Goal: Information Seeking & Learning: Check status

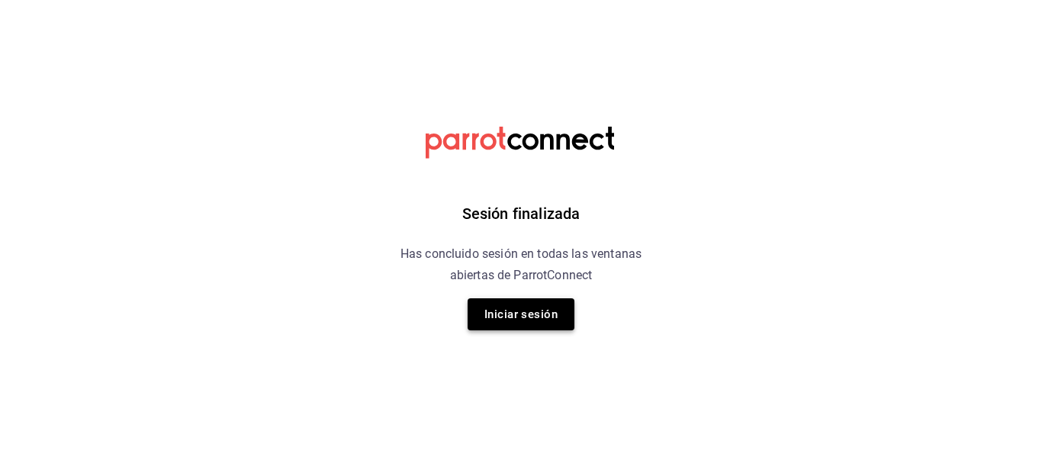
click at [564, 322] on button "Iniciar sesión" at bounding box center [520, 314] width 107 height 32
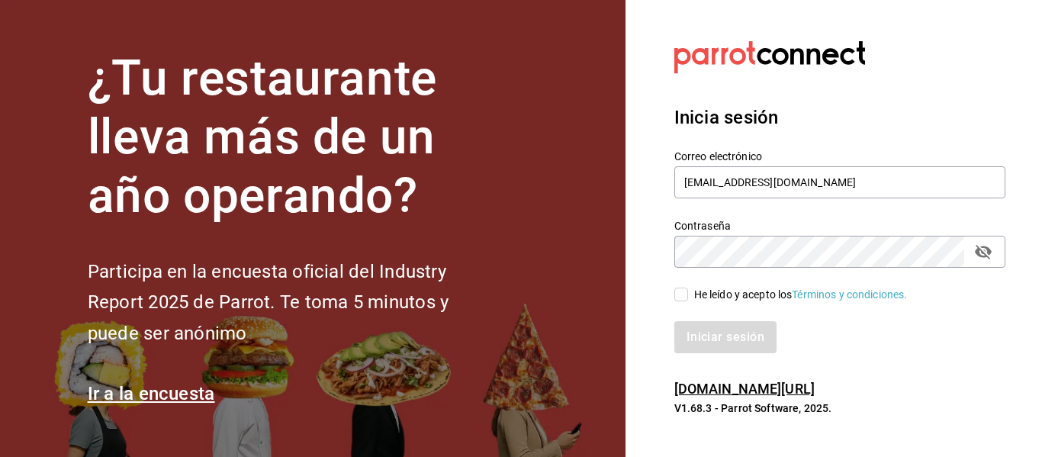
click at [679, 295] on input "He leído y acepto los Términos y condiciones." at bounding box center [681, 294] width 14 height 14
checkbox input "true"
drag, startPoint x: 695, startPoint y: 340, endPoint x: 683, endPoint y: 351, distance: 16.2
click at [695, 341] on button "Iniciar sesión" at bounding box center [726, 337] width 104 height 32
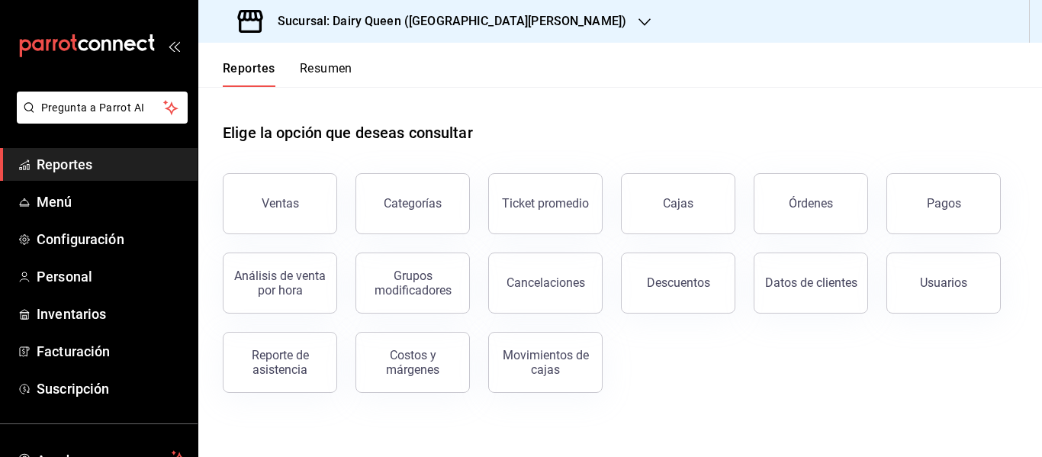
click at [909, 207] on button "Pagos" at bounding box center [943, 203] width 114 height 61
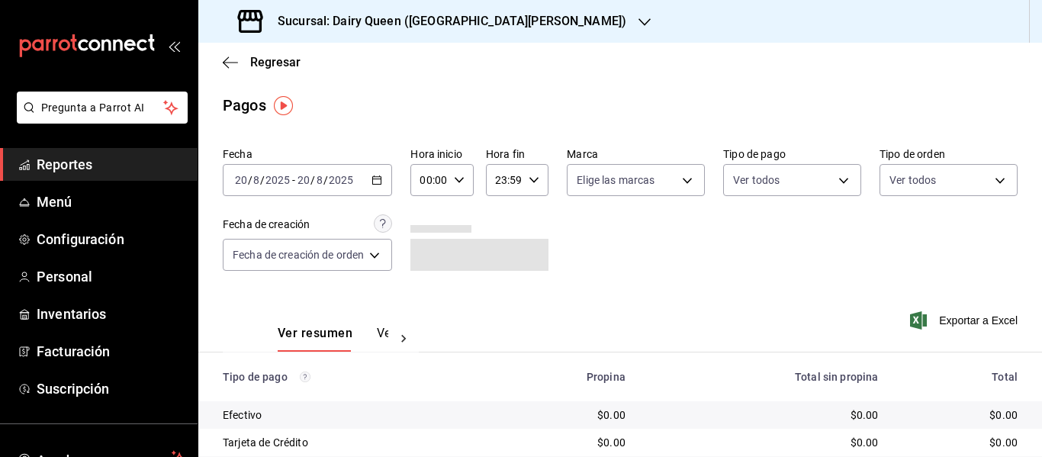
click at [435, 28] on h3 "Sucursal: Dairy Queen (GALERIAS VALLE ORIENTE)" at bounding box center [445, 21] width 361 height 18
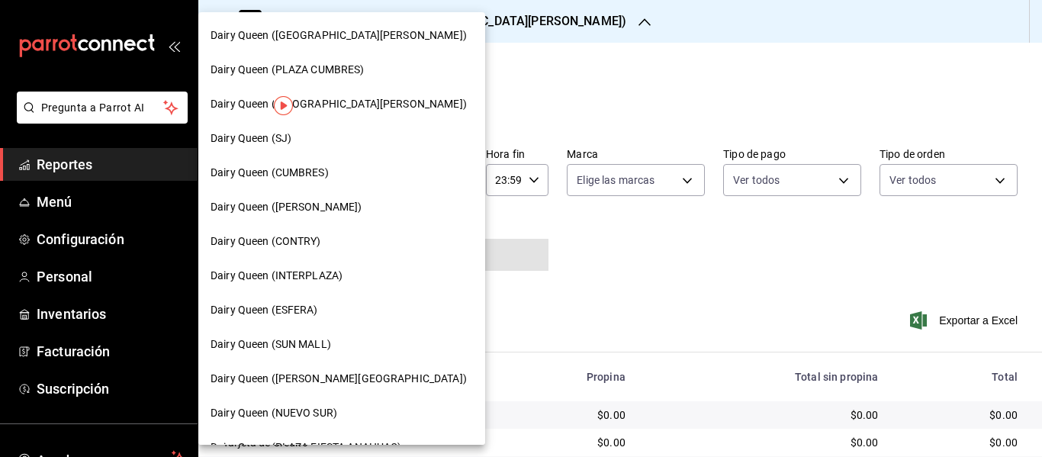
click at [358, 210] on div "Dairy Queen (HUMBERTO)" at bounding box center [341, 207] width 262 height 16
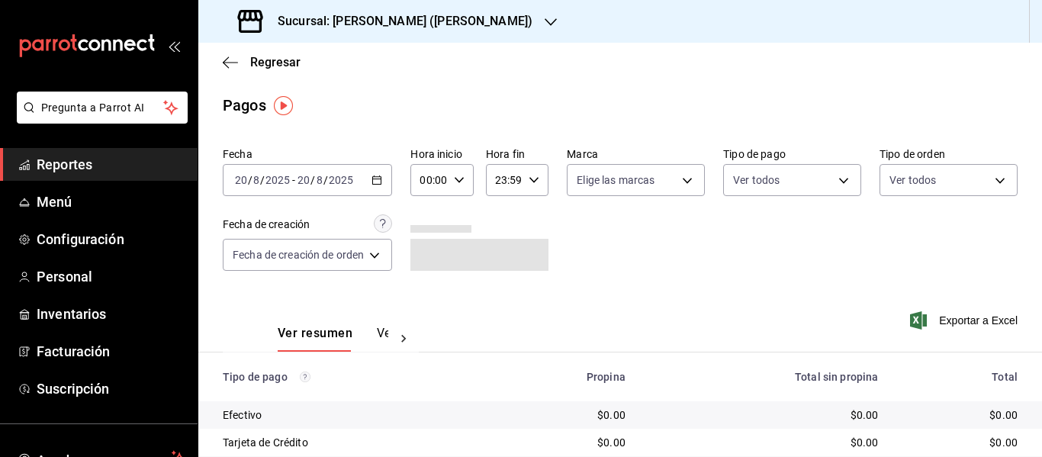
click at [382, 180] on icon "button" at bounding box center [376, 180] width 11 height 11
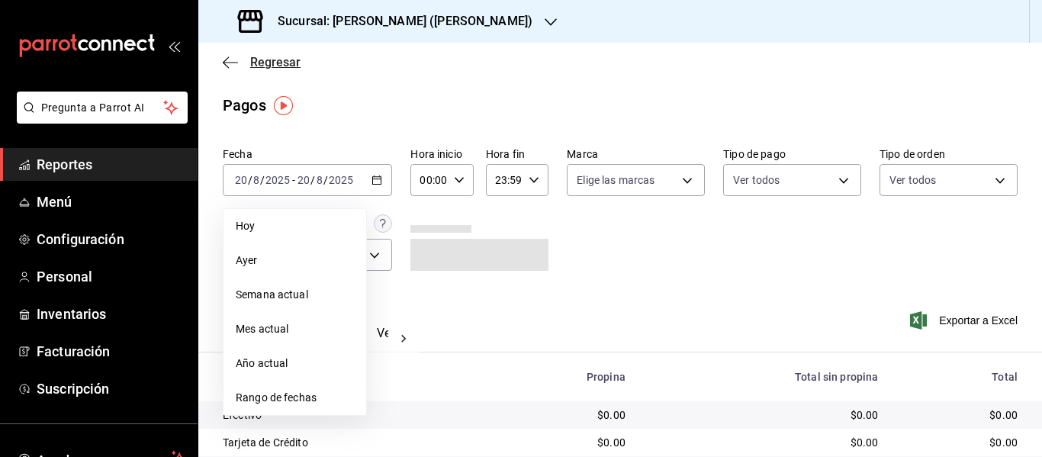
click at [265, 63] on span "Regresar" at bounding box center [275, 62] width 50 height 14
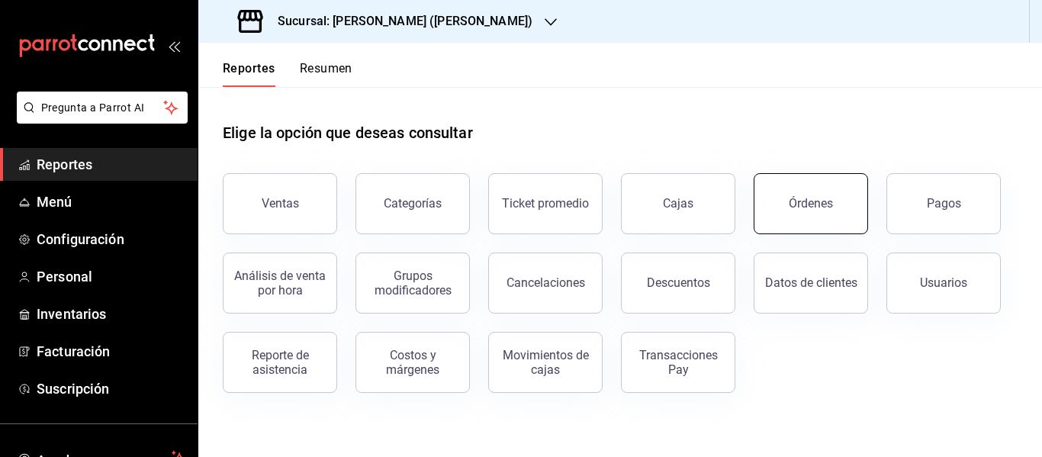
click at [800, 204] on div "Órdenes" at bounding box center [811, 203] width 44 height 14
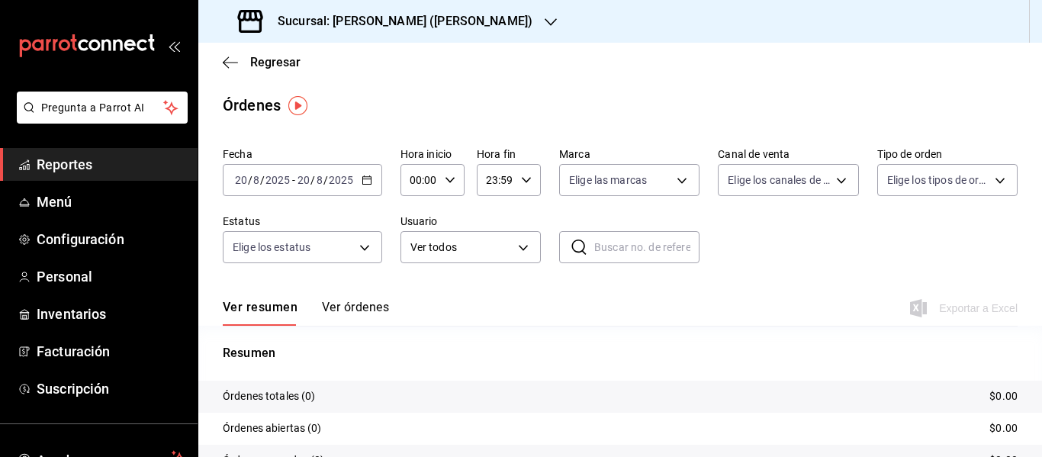
click at [371, 184] on icon "button" at bounding box center [366, 180] width 11 height 11
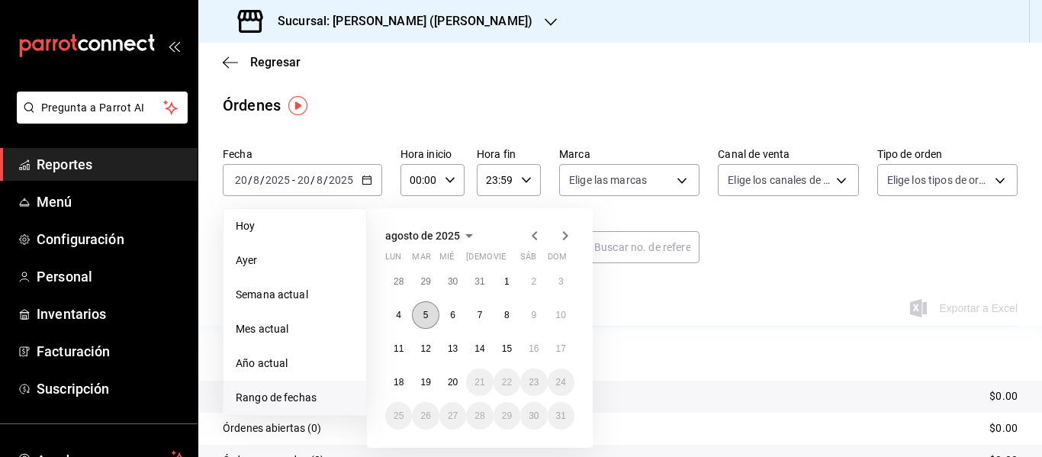
click at [429, 316] on button "5" at bounding box center [425, 314] width 27 height 27
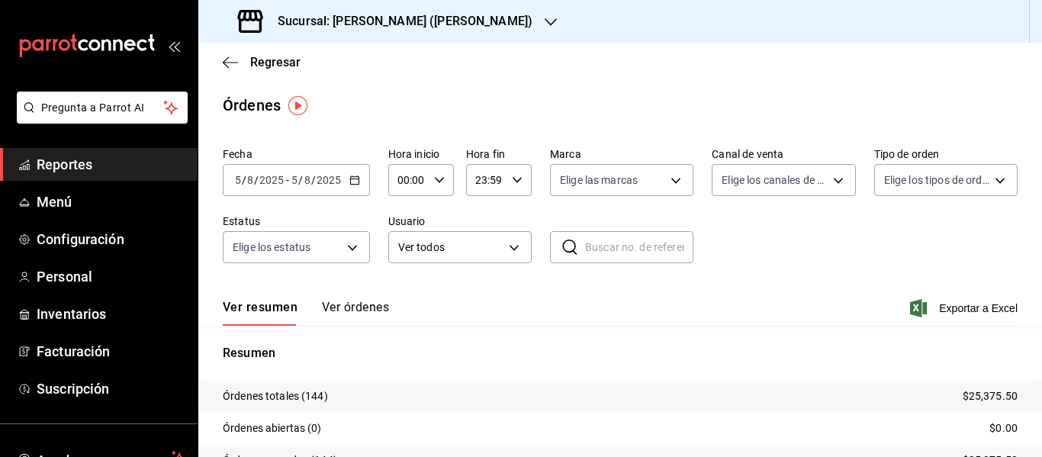
click at [377, 291] on div "Ver resumen Ver órdenes Exportar a Excel" at bounding box center [620, 303] width 795 height 44
click at [379, 312] on button "Ver órdenes" at bounding box center [355, 313] width 67 height 26
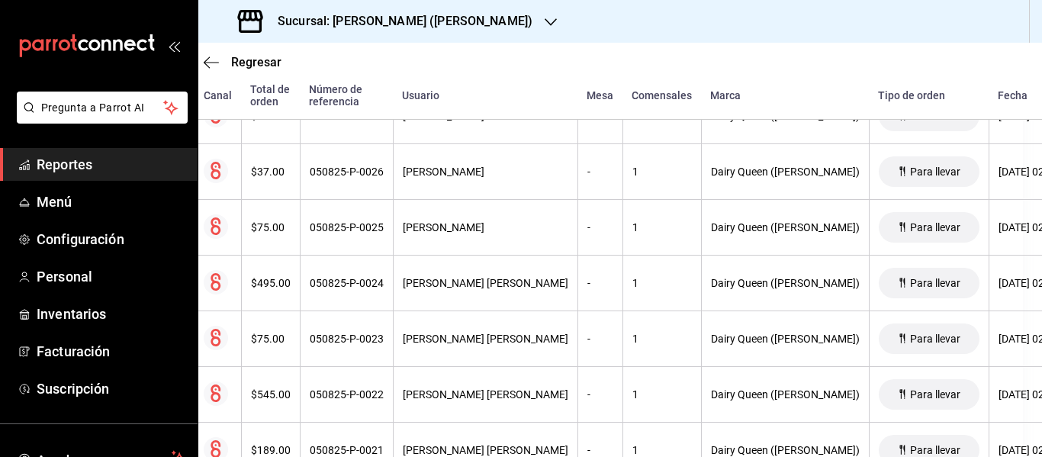
scroll to position [6549, 0]
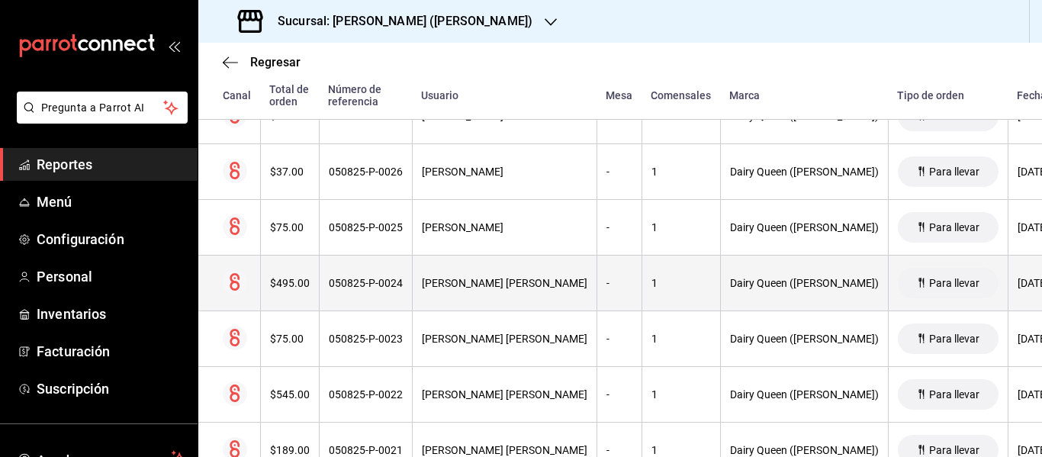
click at [307, 287] on div "$495.00" at bounding box center [290, 283] width 40 height 12
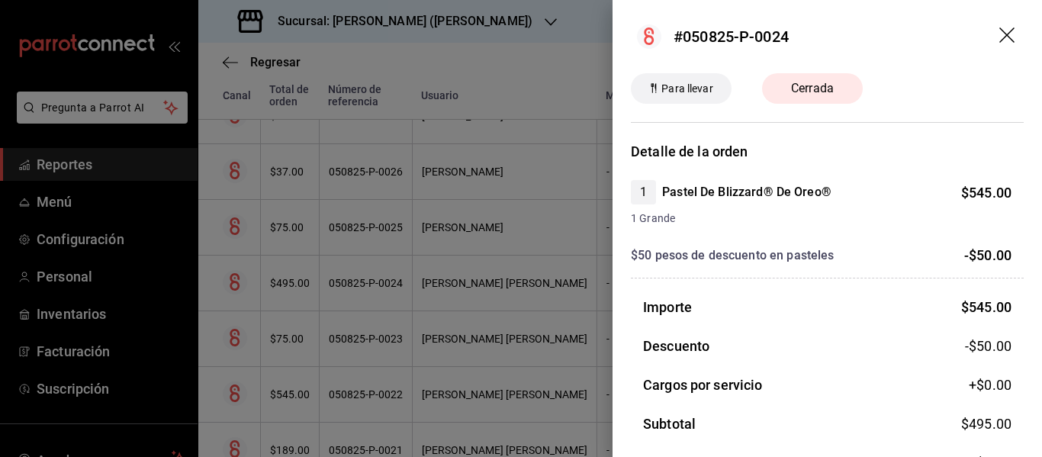
click at [999, 31] on icon "drag" at bounding box center [1006, 34] width 15 height 15
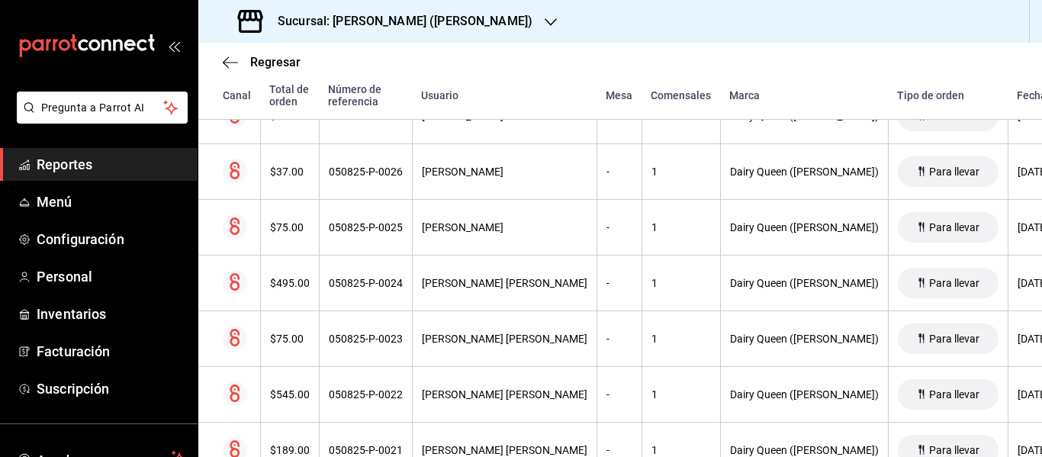
click at [438, 23] on h3 "Sucursal: Dairy Queen (HUMBERTO)" at bounding box center [398, 21] width 267 height 18
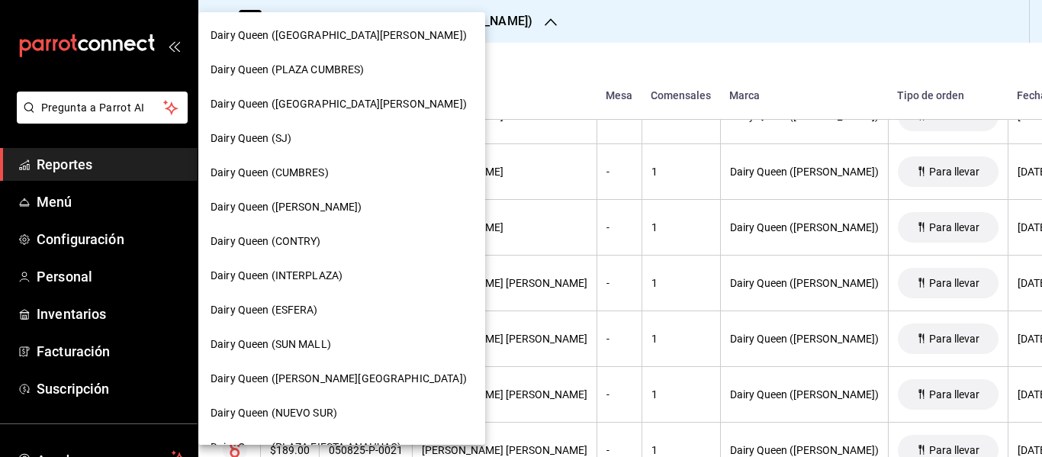
click at [326, 182] on div "Dairy Queen (CUMBRES)" at bounding box center [341, 173] width 287 height 34
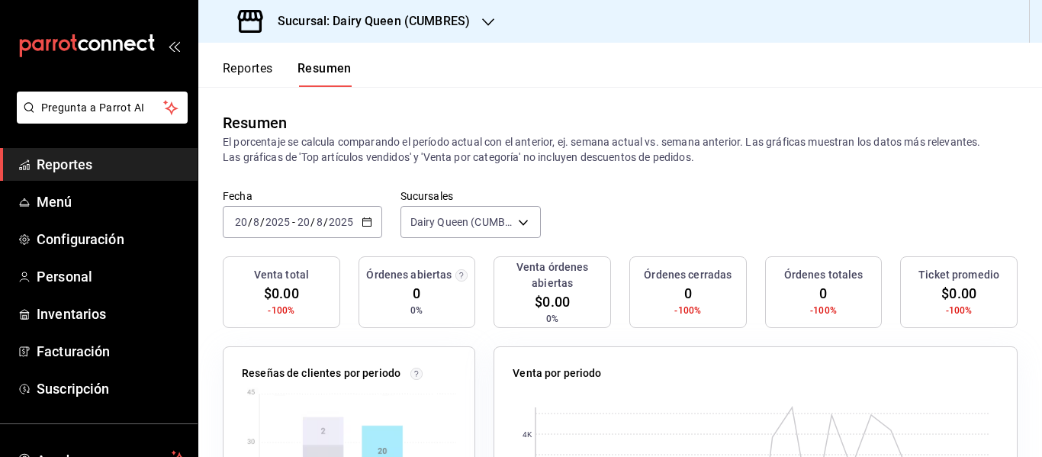
click at [265, 69] on button "Reportes" at bounding box center [248, 74] width 50 height 26
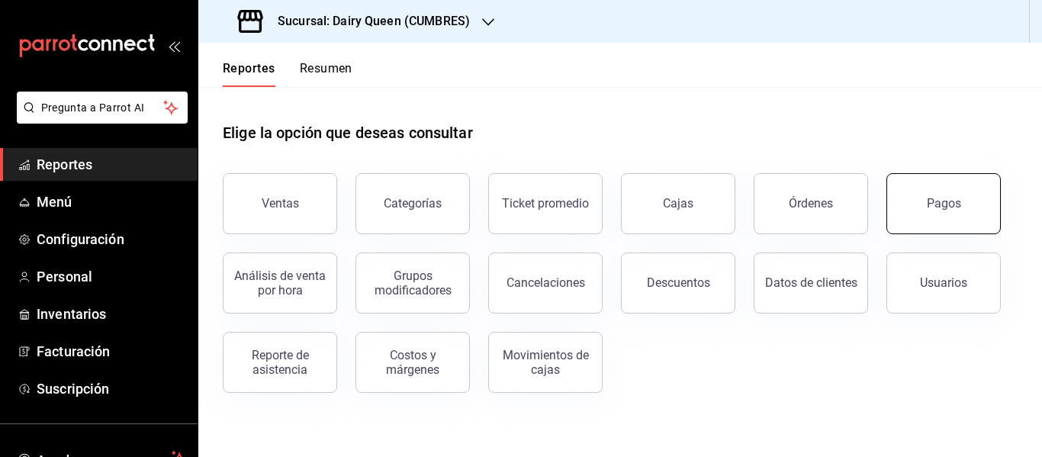
click at [944, 214] on button "Pagos" at bounding box center [943, 203] width 114 height 61
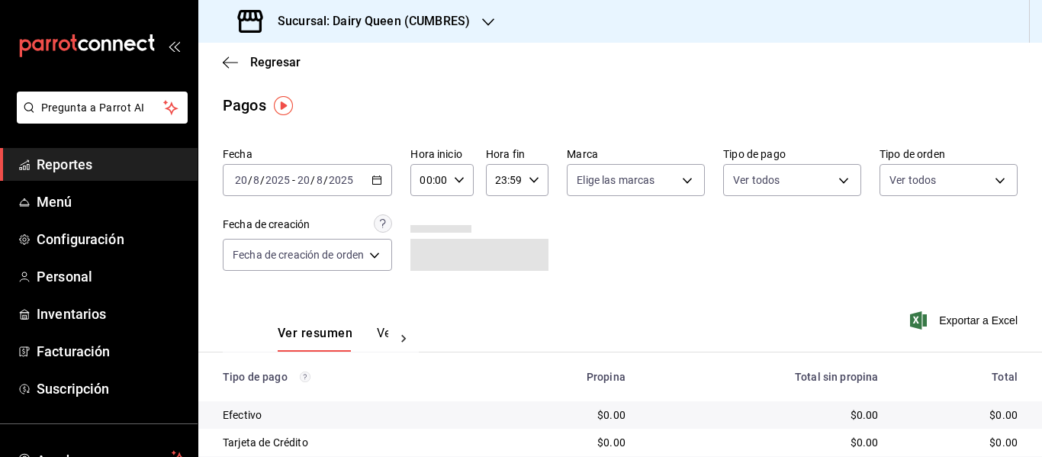
click at [378, 181] on icon "button" at bounding box center [376, 180] width 11 height 11
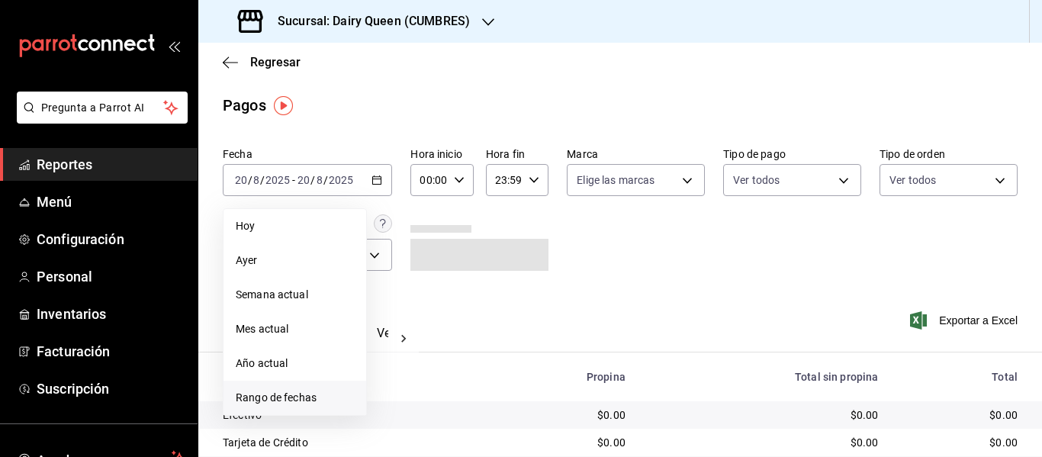
click at [302, 400] on span "Rango de fechas" at bounding box center [295, 398] width 118 height 16
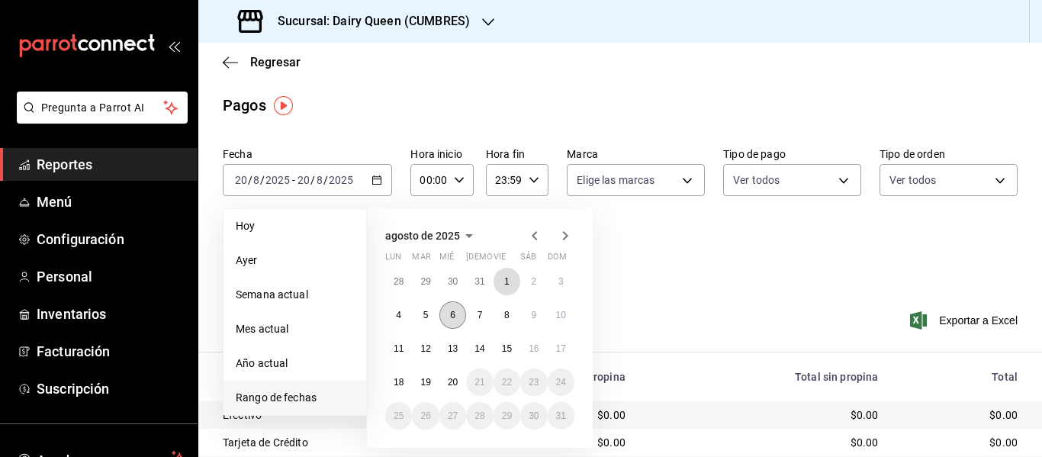
click at [504, 276] on abbr "1" at bounding box center [506, 281] width 5 height 11
click at [391, 356] on button "11" at bounding box center [398, 348] width 27 height 27
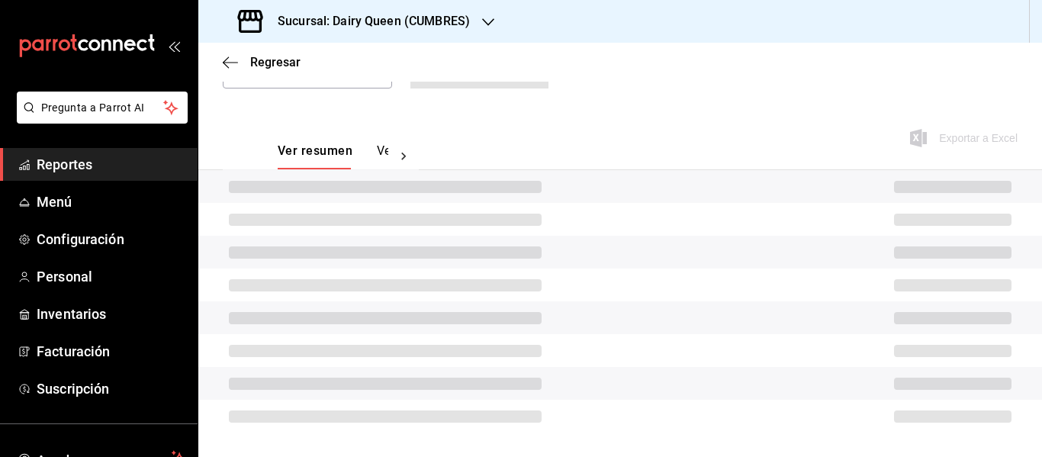
scroll to position [162, 0]
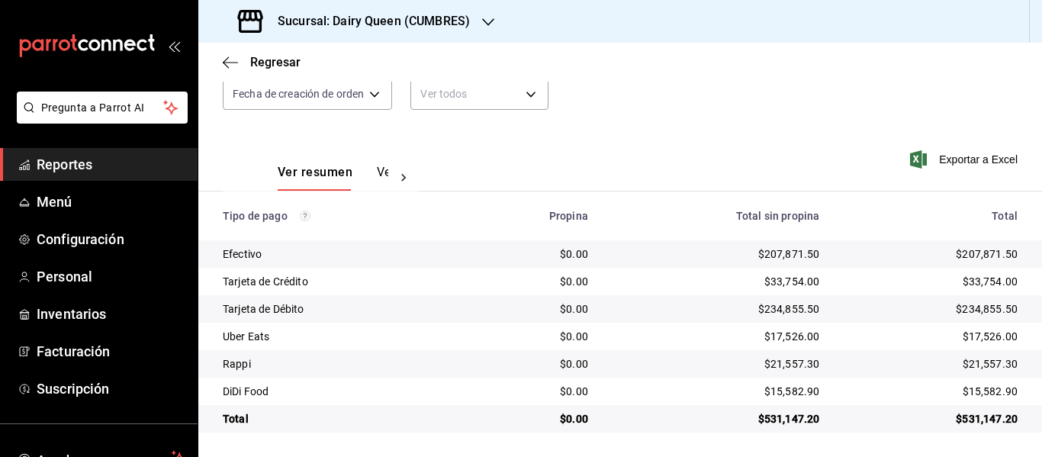
click at [417, 18] on h3 "Sucursal: Dairy Queen (CUMBRES)" at bounding box center [367, 21] width 204 height 18
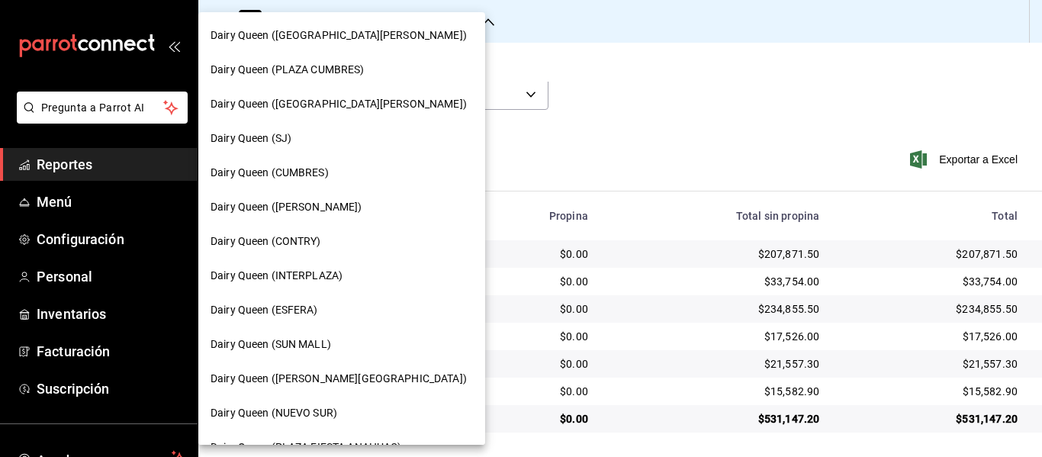
click at [339, 210] on div "Dairy Queen (HUMBERTO)" at bounding box center [341, 207] width 262 height 16
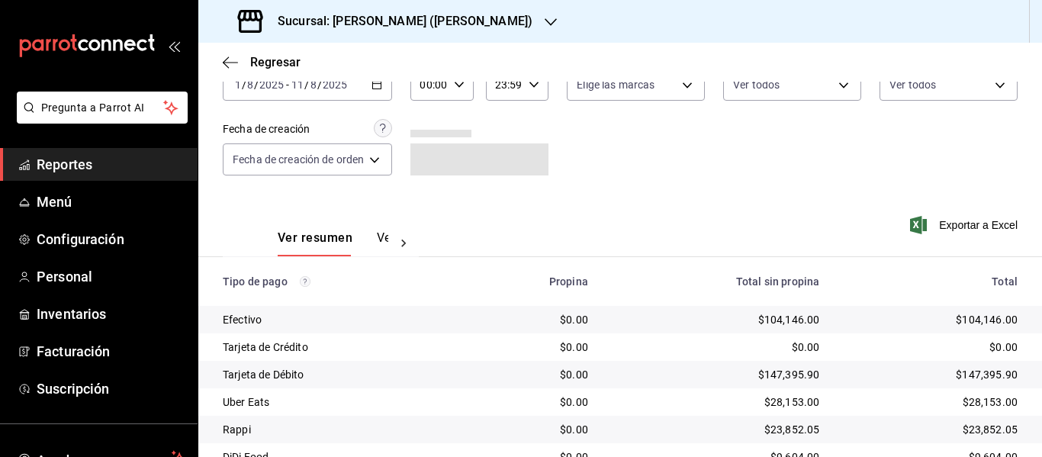
scroll to position [0, 0]
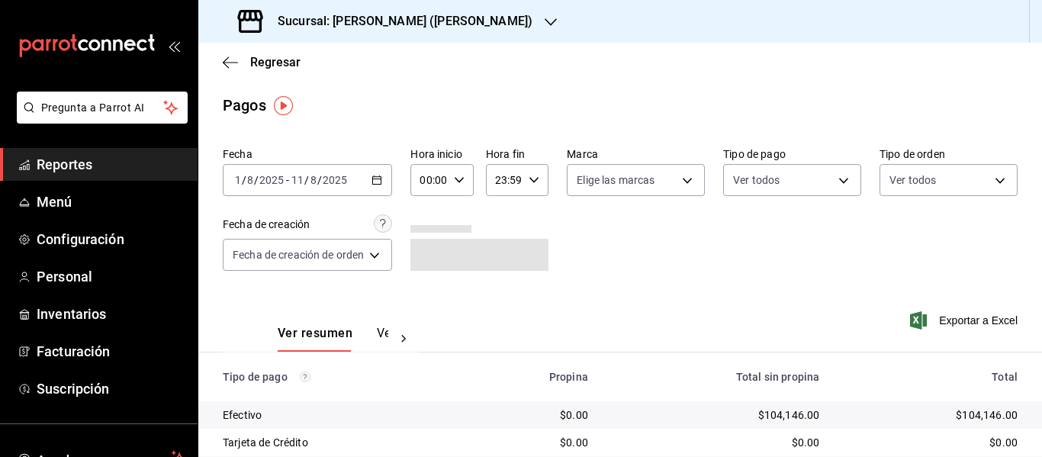
click at [420, 21] on h3 "Sucursal: Dairy Queen (HUMBERTO)" at bounding box center [398, 21] width 267 height 18
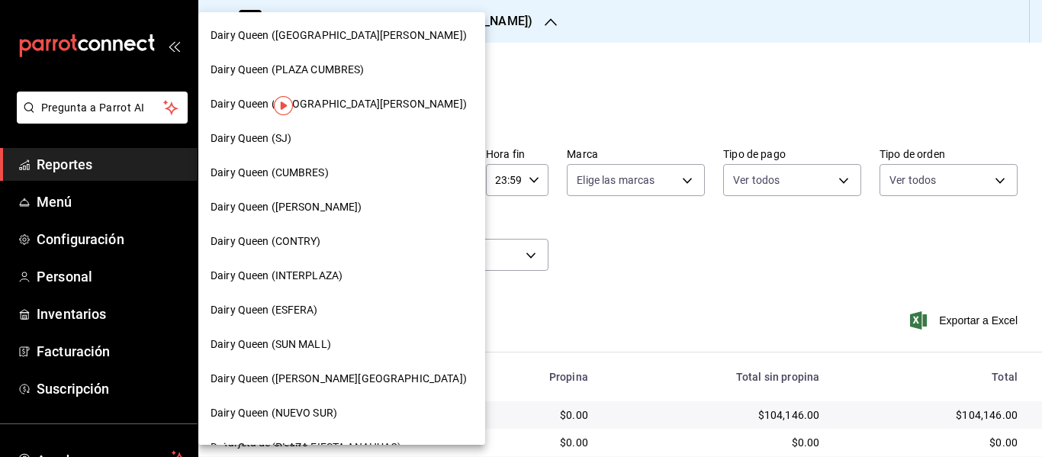
scroll to position [153, 0]
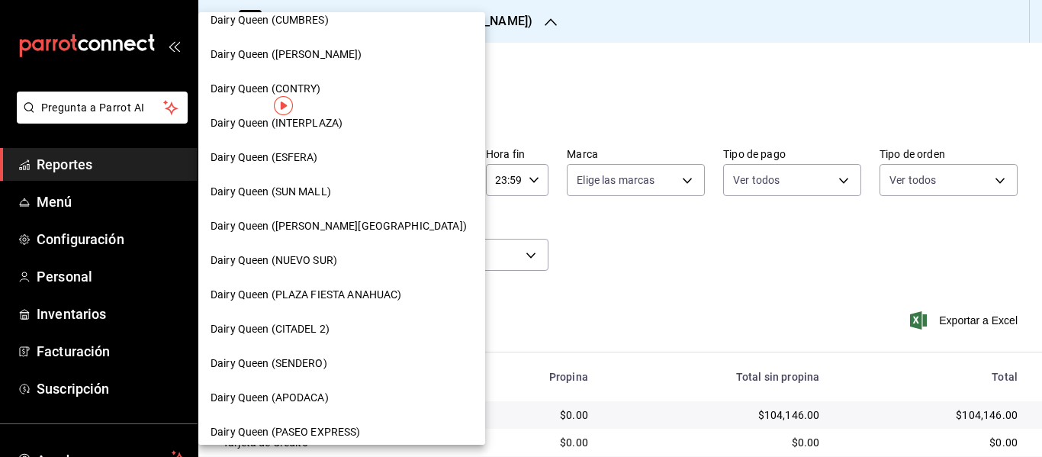
click at [324, 370] on span "Dairy Queen (SENDERO)" at bounding box center [268, 363] width 117 height 16
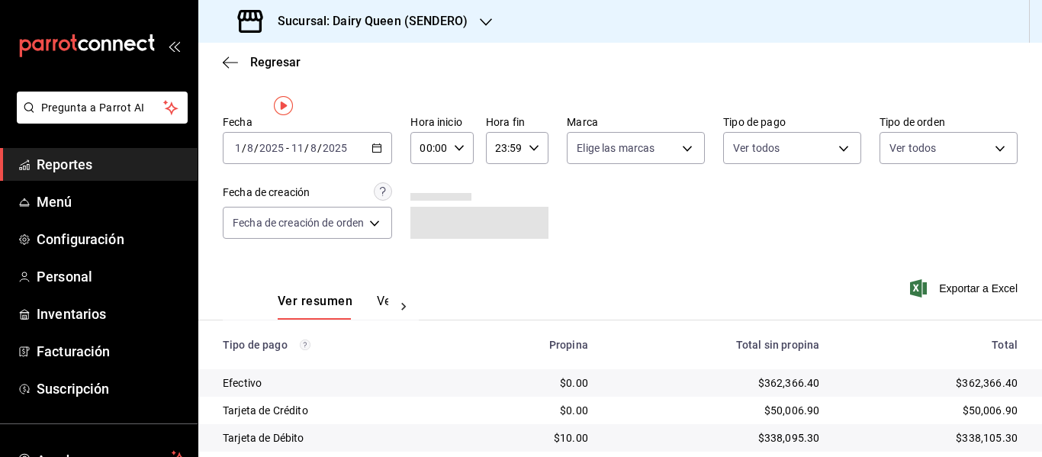
scroll to position [0, 0]
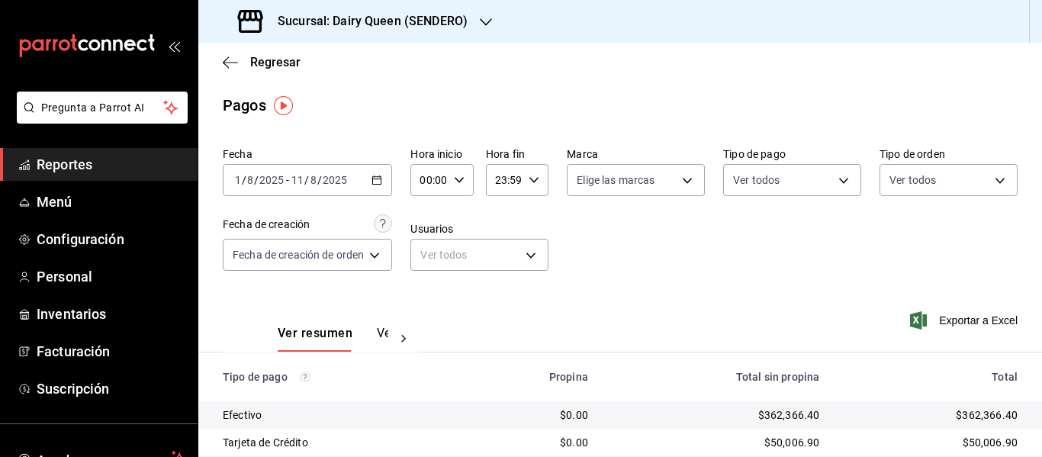
click at [379, 34] on div "Sucursal: Dairy Queen (SENDERO)" at bounding box center [353, 21] width 287 height 43
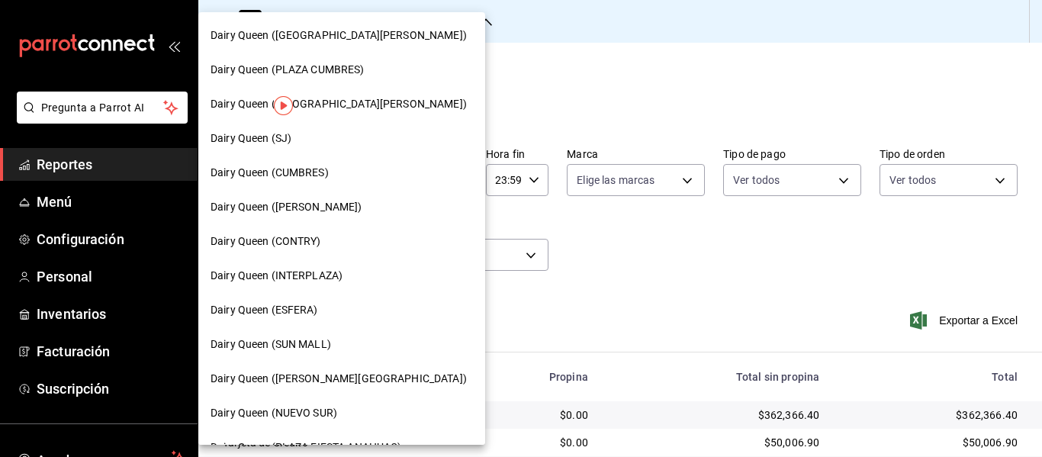
click at [365, 348] on div "Dairy Queen (SUN MALL)" at bounding box center [341, 344] width 262 height 16
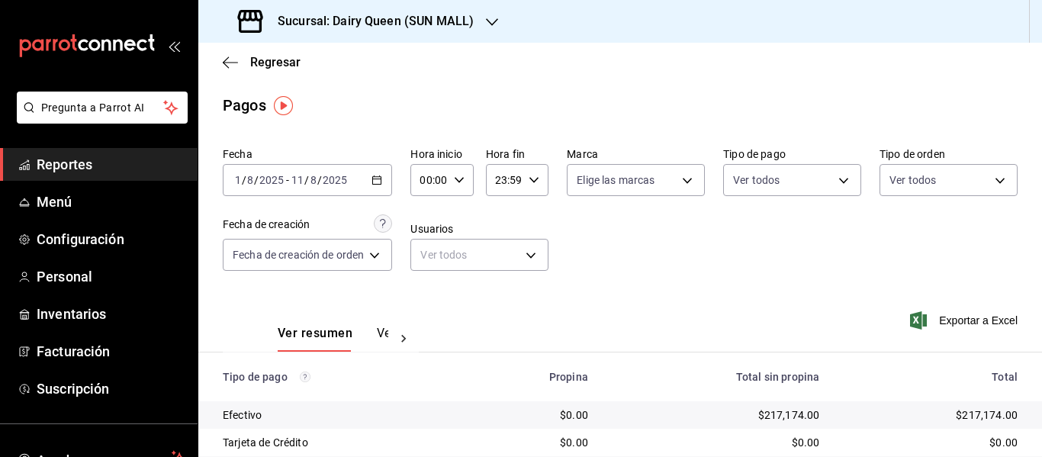
click at [370, 19] on h3 "Sucursal: Dairy Queen (SUN MALL)" at bounding box center [369, 21] width 208 height 18
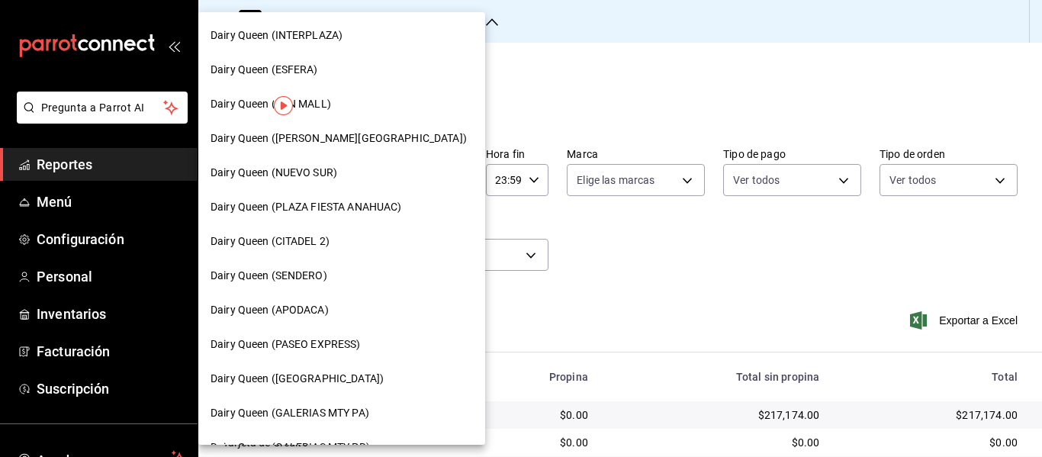
scroll to position [305, 0]
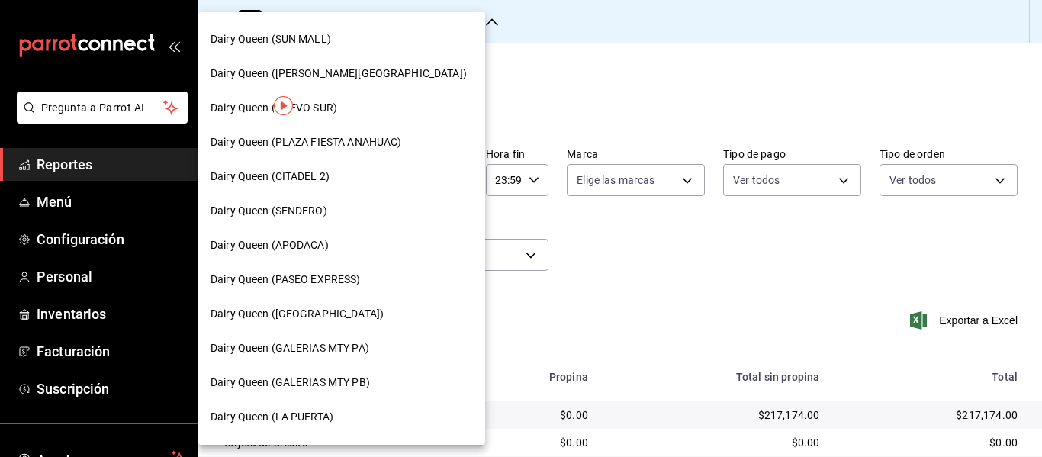
click at [342, 241] on div "Dairy Queen (APODACA)" at bounding box center [341, 245] width 262 height 16
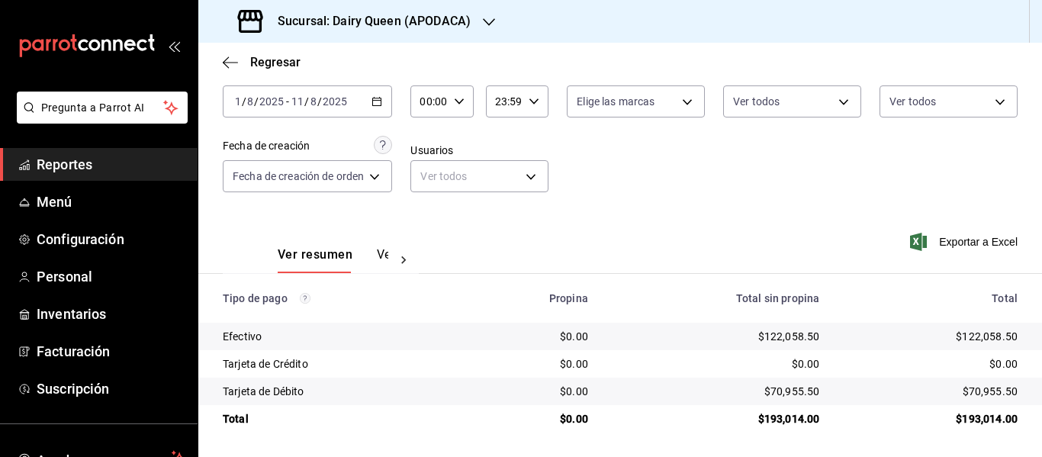
scroll to position [79, 0]
click at [424, 30] on h3 "Sucursal: Dairy Queen (APODACA)" at bounding box center [367, 21] width 205 height 18
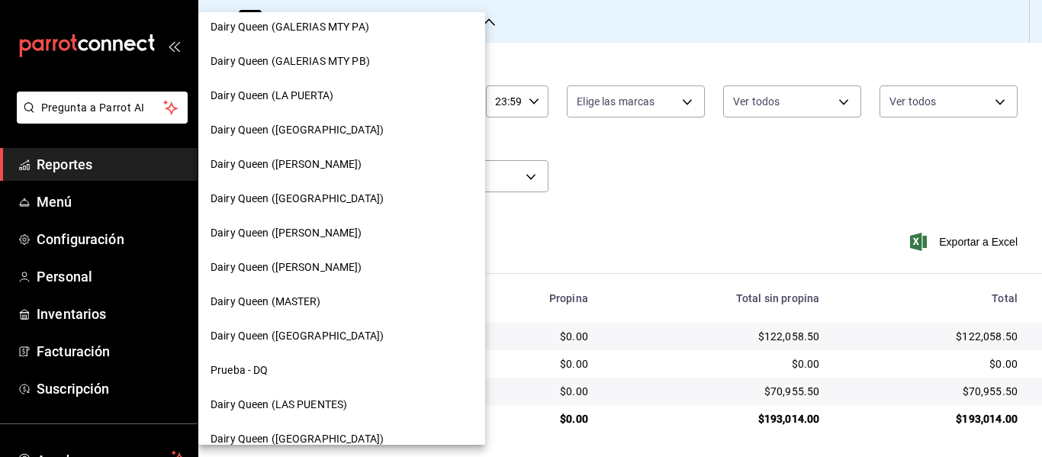
scroll to position [712, 0]
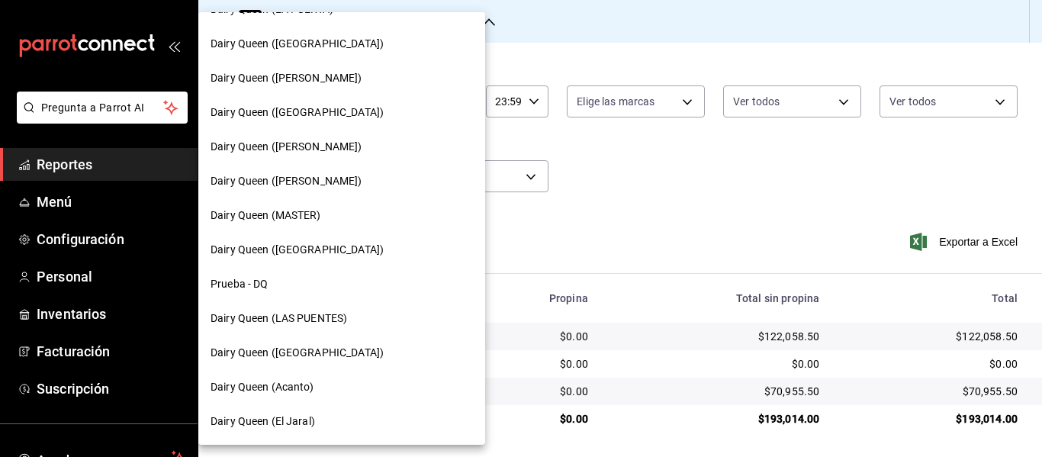
click at [339, 313] on span "Dairy Queen (LAS PUENTES)" at bounding box center [278, 318] width 137 height 16
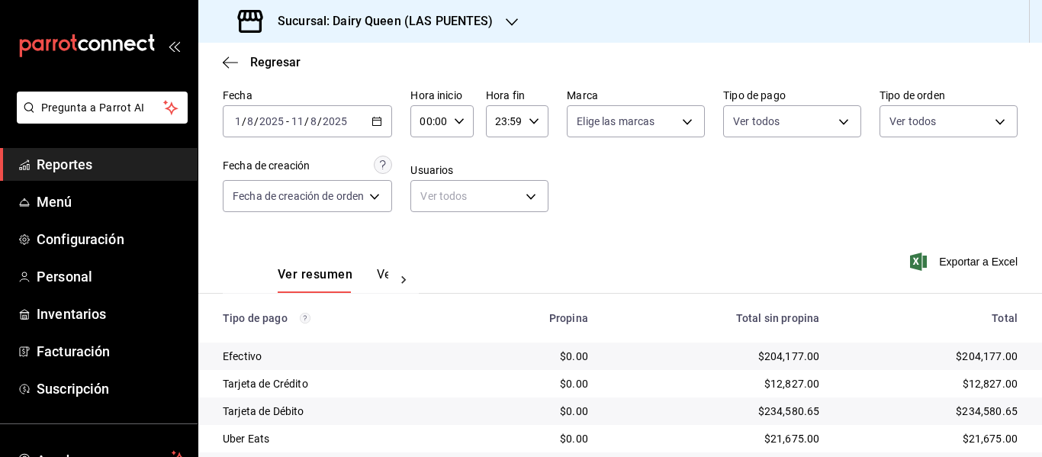
scroll to position [0, 0]
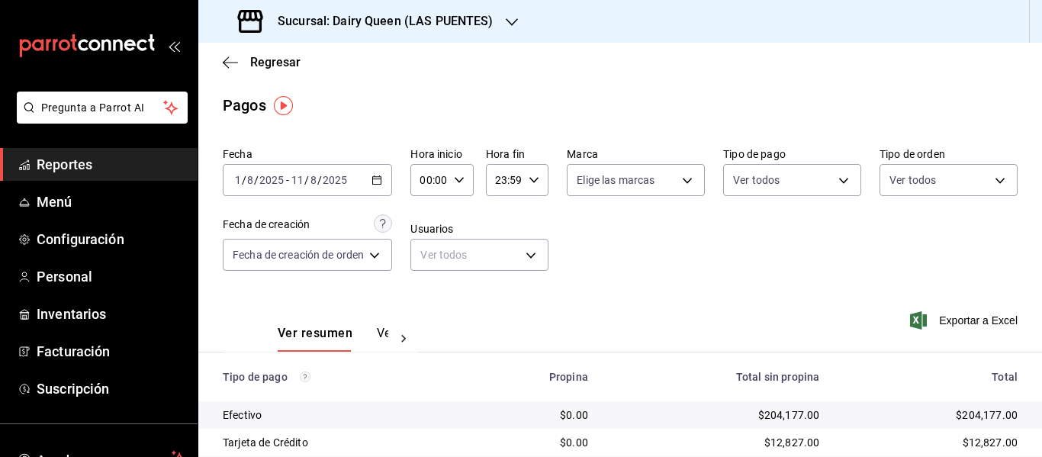
click at [490, 21] on h3 "Sucursal: Dairy Queen (LAS PUENTES)" at bounding box center [379, 21] width 228 height 18
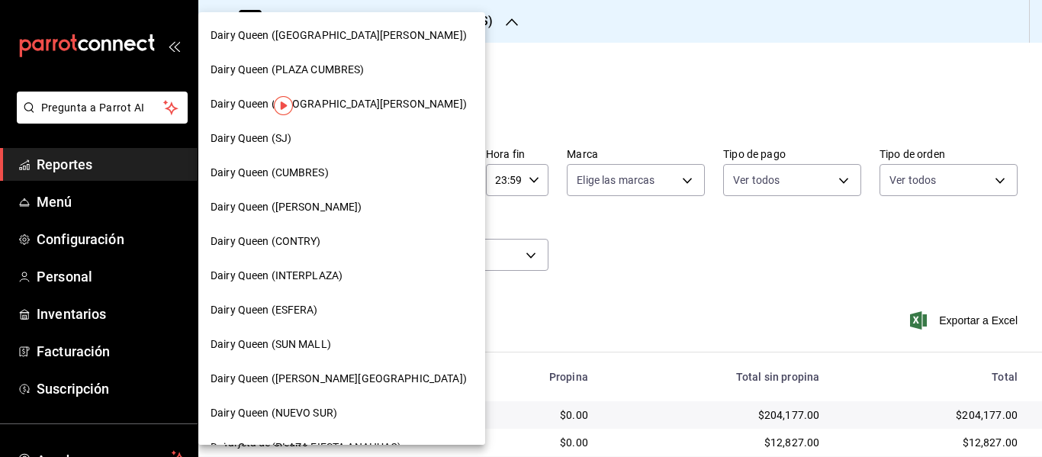
click at [351, 410] on div "Dairy Queen (NUEVO SUR)" at bounding box center [341, 413] width 262 height 16
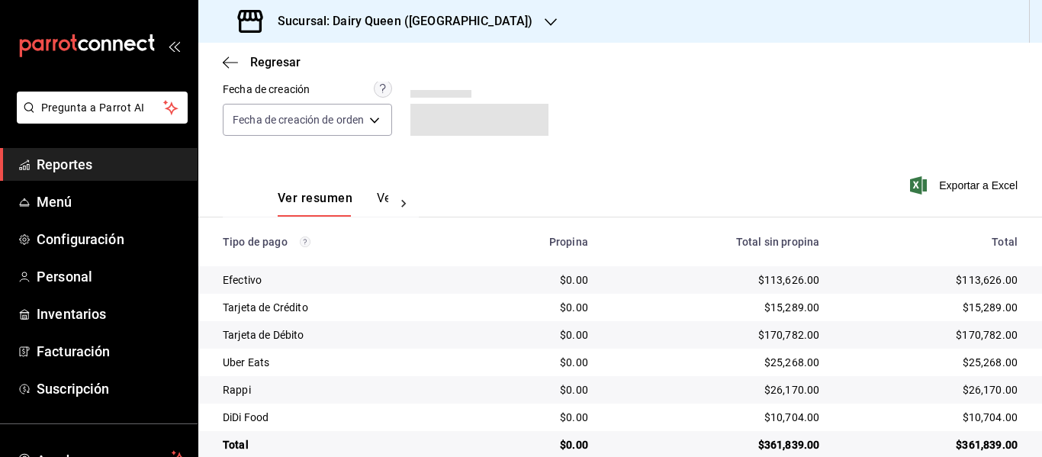
scroll to position [162, 0]
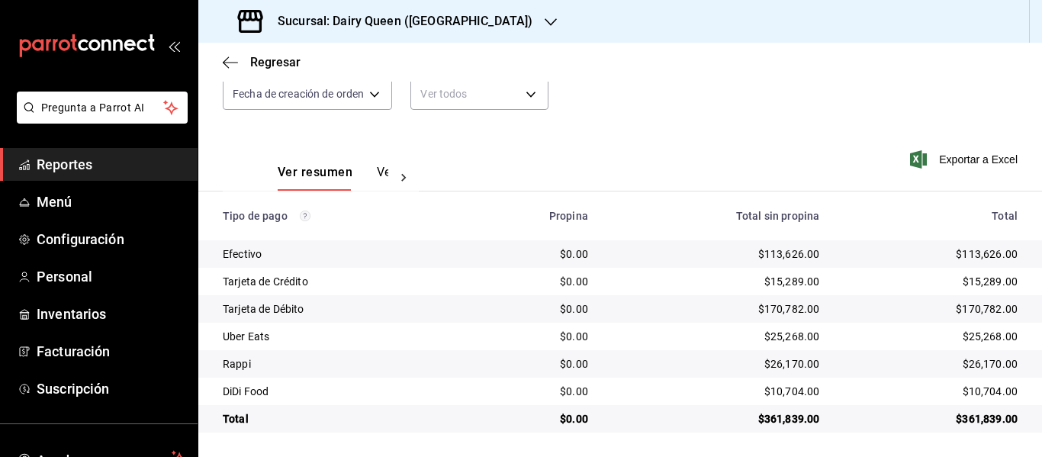
click at [386, 19] on h3 "Sucursal: Dairy Queen (NUEVO SUR)" at bounding box center [398, 21] width 267 height 18
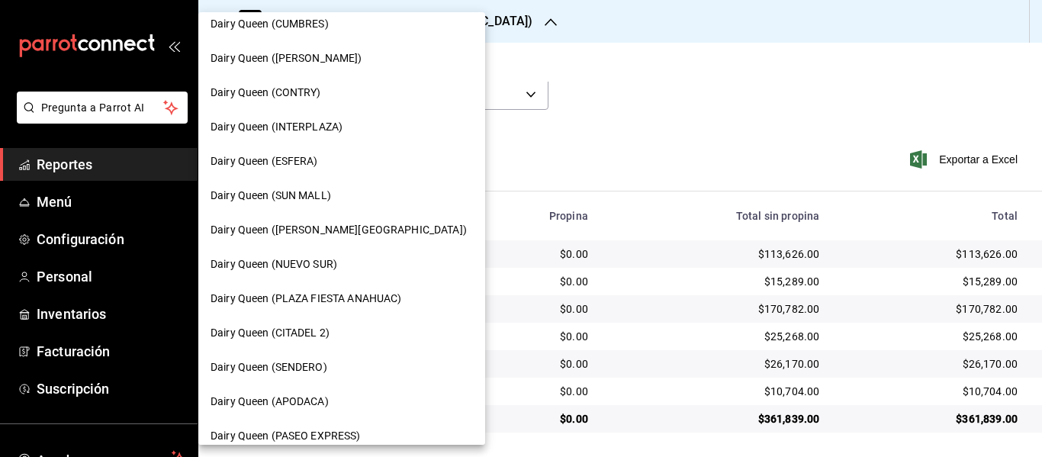
scroll to position [153, 0]
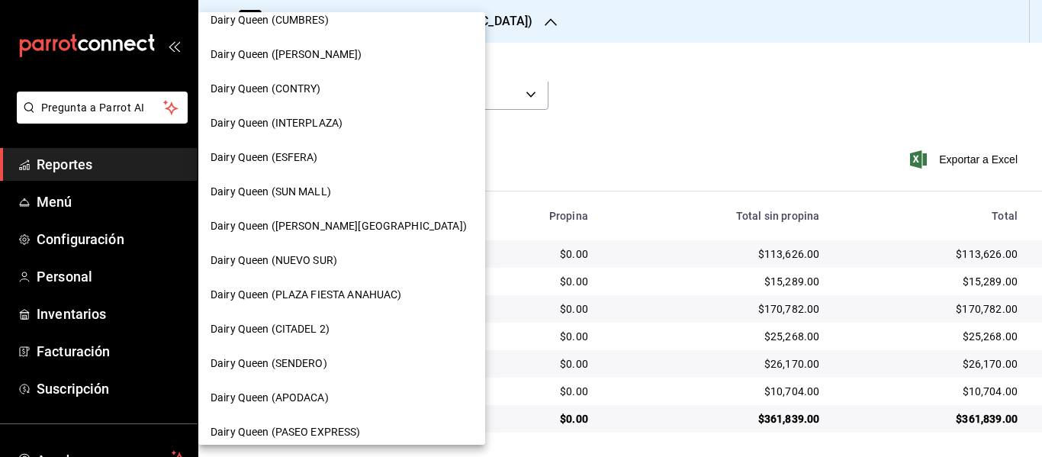
click at [329, 157] on div "Dairy Queen (ESFERA)" at bounding box center [341, 157] width 262 height 16
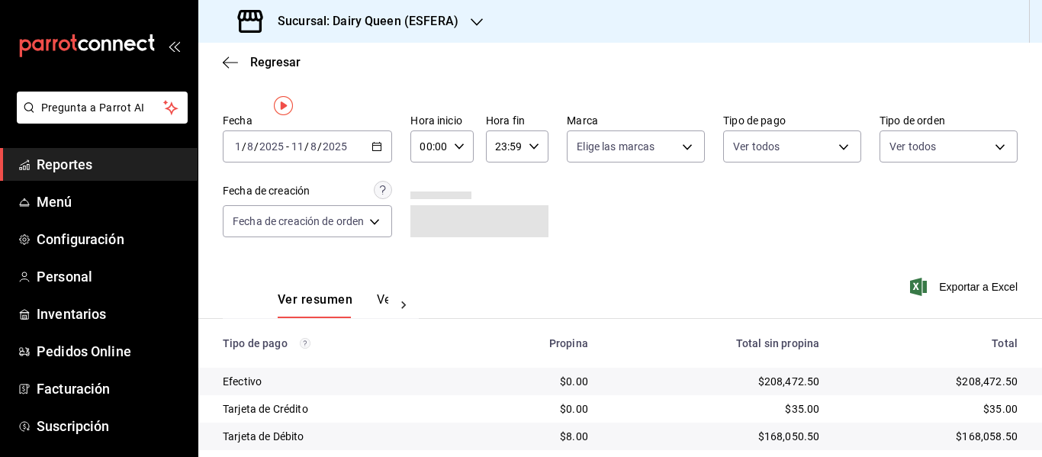
scroll to position [0, 0]
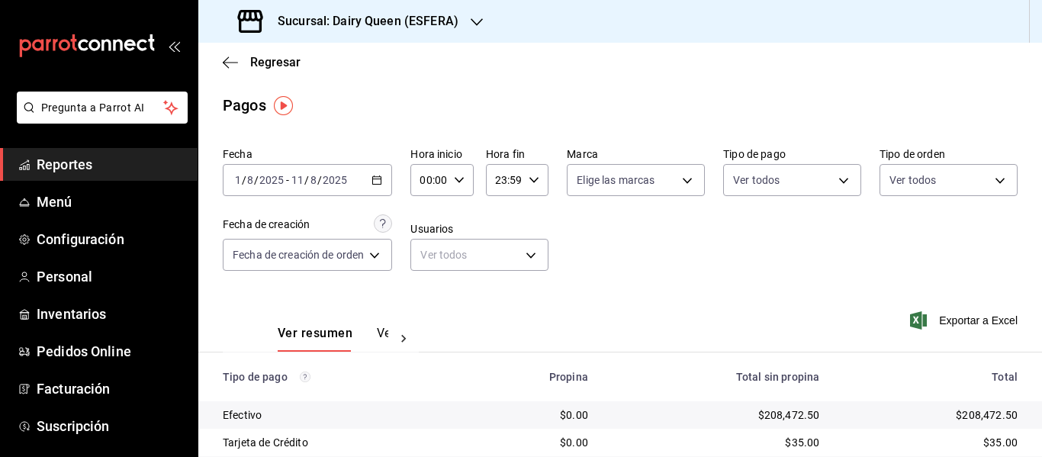
click at [368, 32] on div "Sucursal: Dairy Queen (ESFERA)" at bounding box center [349, 21] width 278 height 43
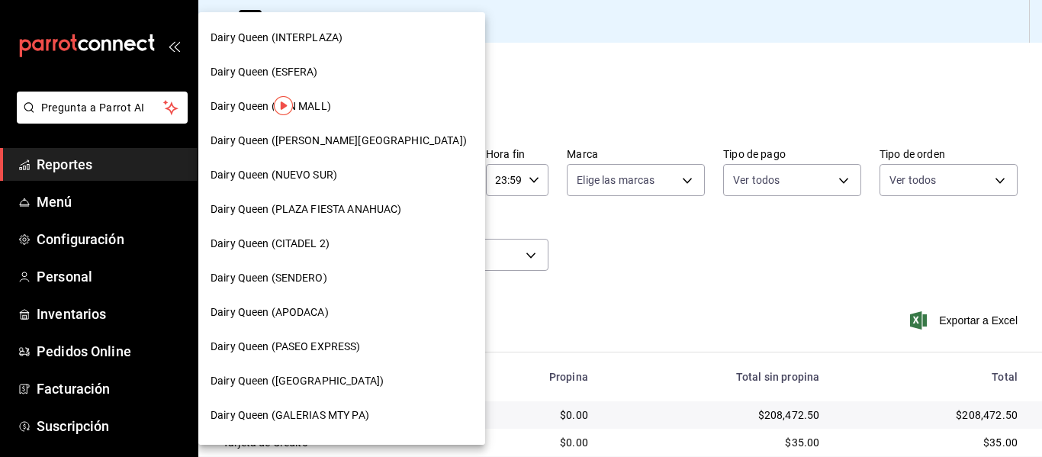
scroll to position [305, 0]
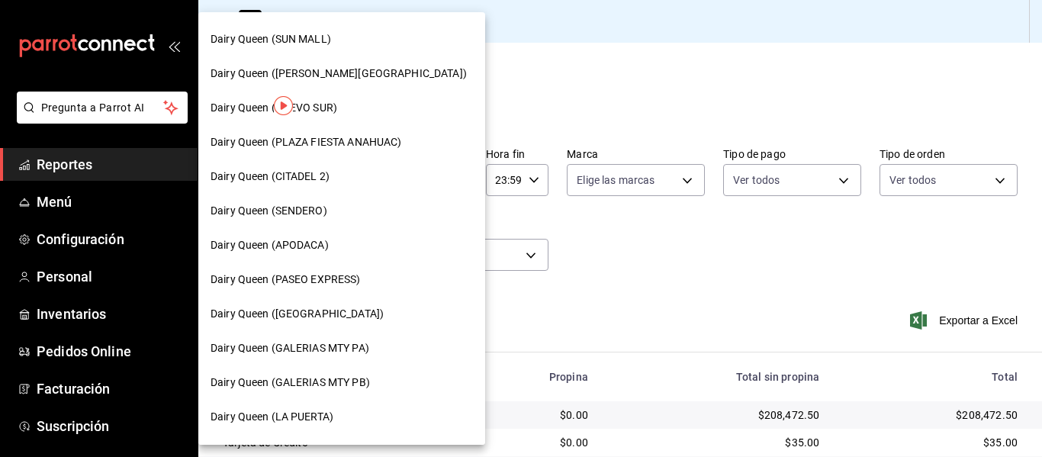
click at [383, 284] on div "Dairy Queen (PASEO EXPRESS)" at bounding box center [341, 279] width 262 height 16
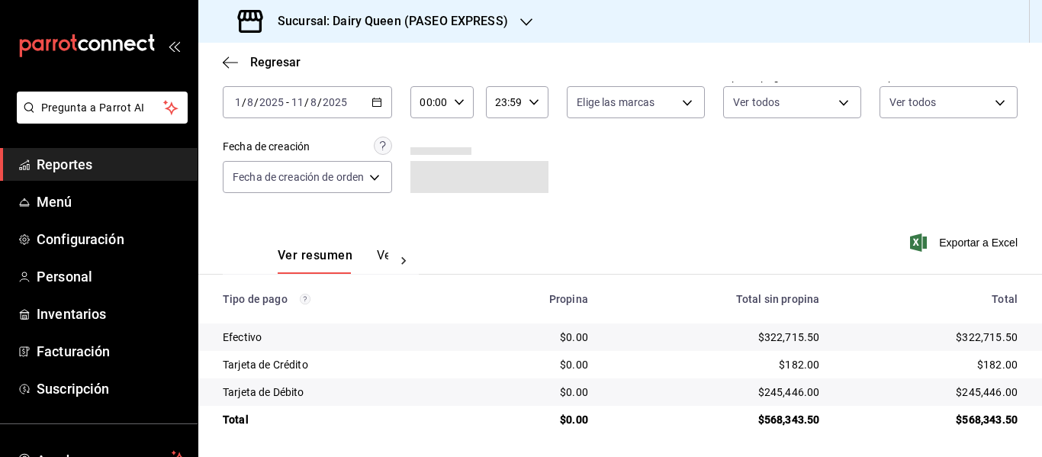
scroll to position [79, 0]
